Goal: Find specific page/section: Find specific page/section

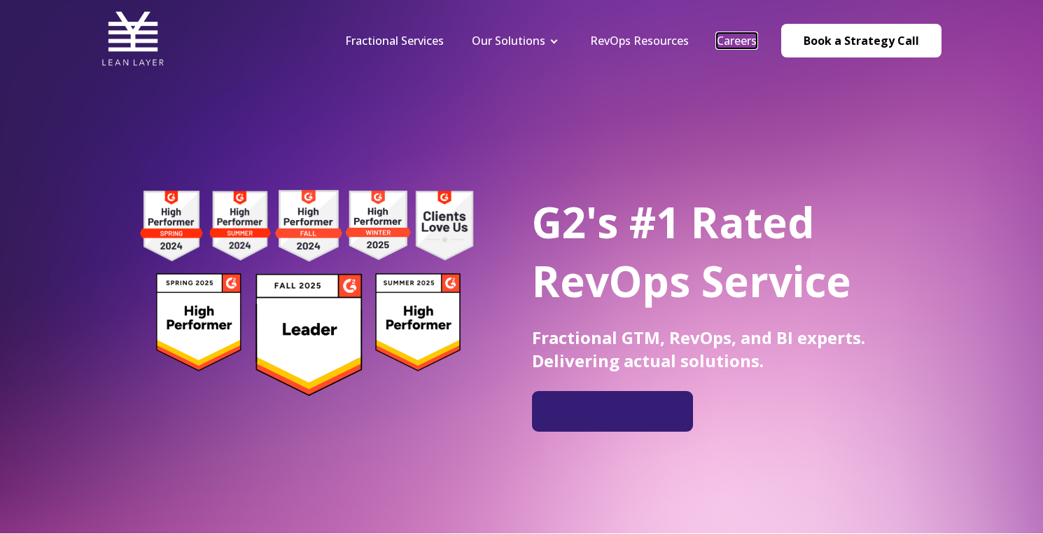
click at [743, 35] on link "Careers" at bounding box center [737, 40] width 40 height 15
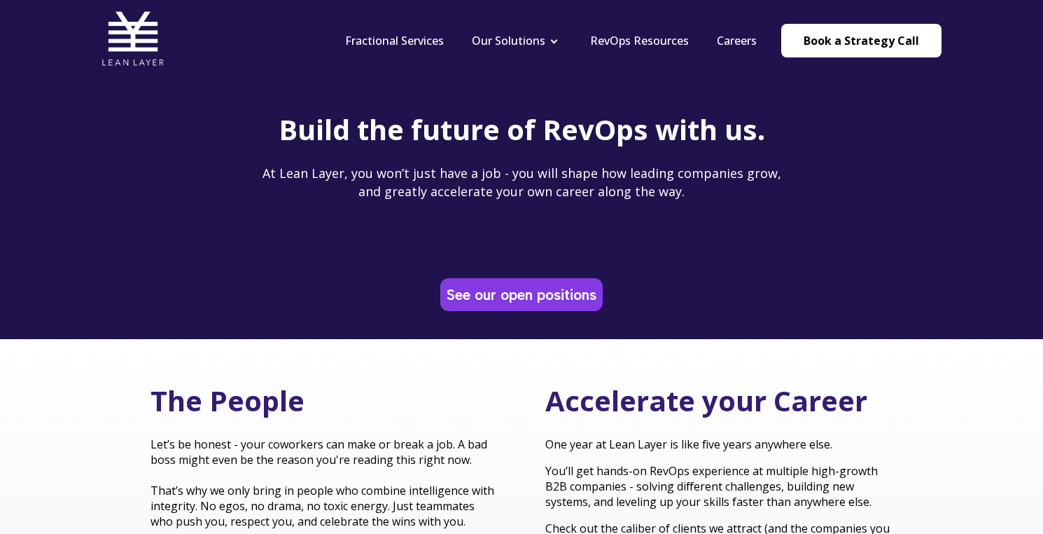
scroll to position [101, 0]
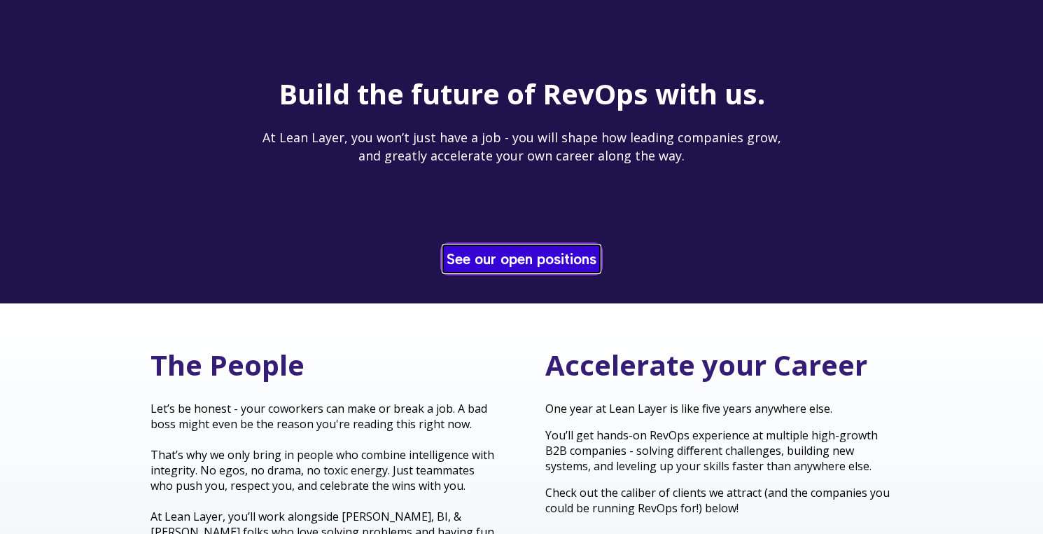
click at [475, 254] on link "See our open positions" at bounding box center [521, 258] width 157 height 27
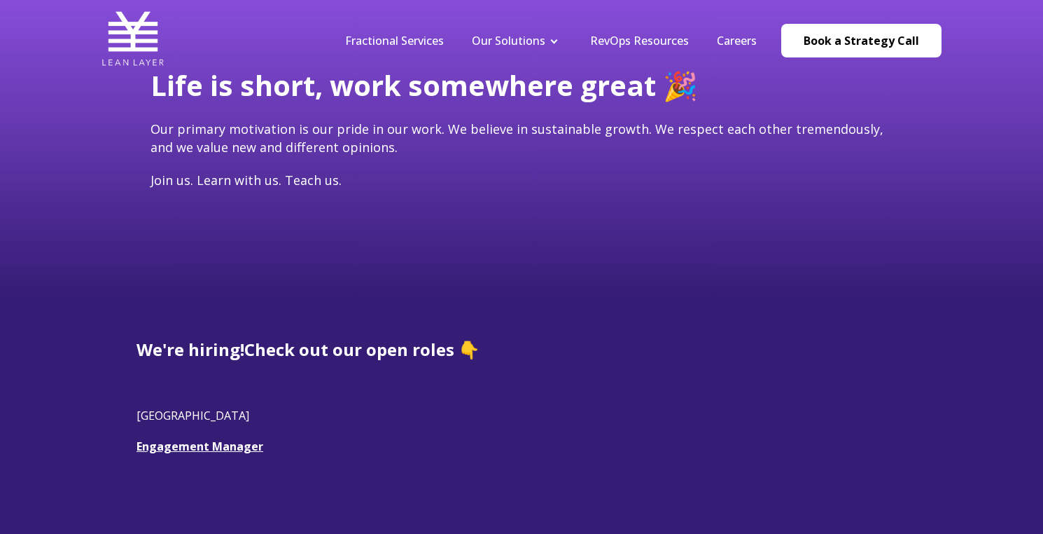
scroll to position [142, 0]
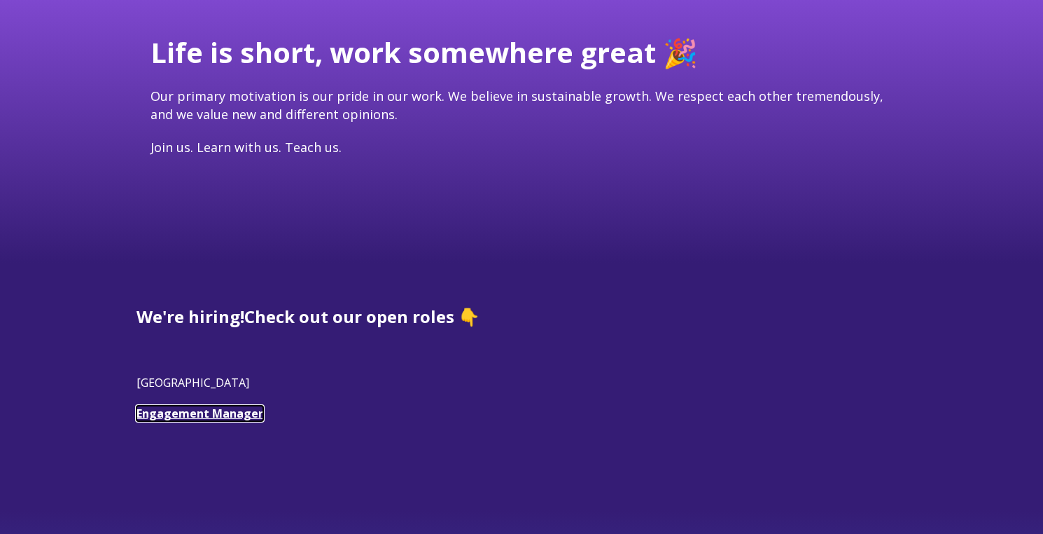
click at [220, 414] on link "Engagement Manager" at bounding box center [200, 412] width 127 height 15
